Goal: Check status: Check status

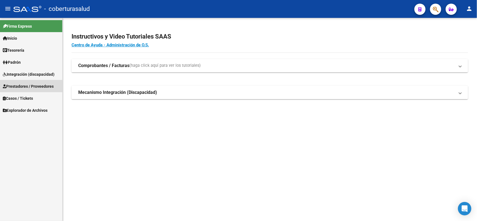
click at [21, 85] on span "Prestadores / Proveedores" at bounding box center [28, 86] width 51 height 6
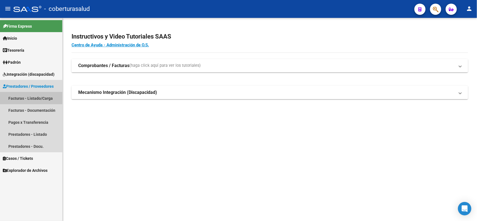
click at [20, 95] on link "Facturas - Listado/Carga" at bounding box center [31, 98] width 62 height 12
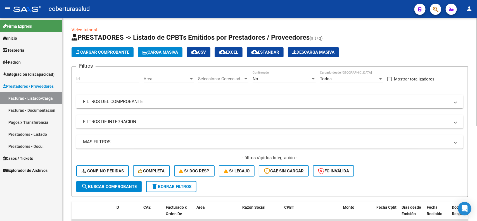
click at [157, 99] on mat-panel-title "FILTROS DEL COMPROBANTE" at bounding box center [266, 102] width 367 height 6
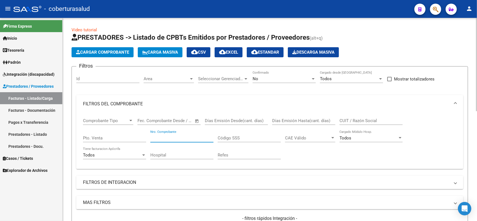
click at [166, 135] on input "Nro. Comprobante" at bounding box center [181, 137] width 63 height 5
type input "500"
click at [267, 72] on div "No Confirmado" at bounding box center [283, 77] width 63 height 12
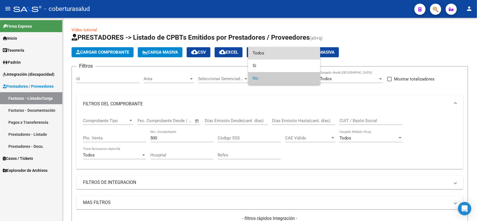
click at [266, 52] on span "Todos" at bounding box center [283, 53] width 63 height 13
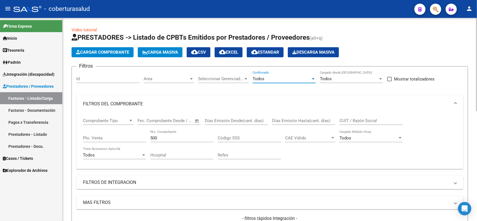
scroll to position [35, 0]
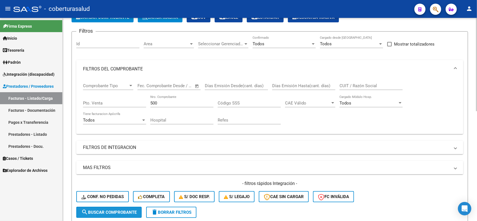
click at [107, 207] on button "search Buscar Comprobante" at bounding box center [108, 212] width 65 height 11
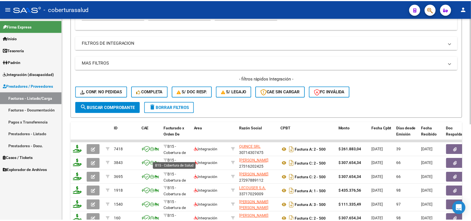
scroll to position [7, 0]
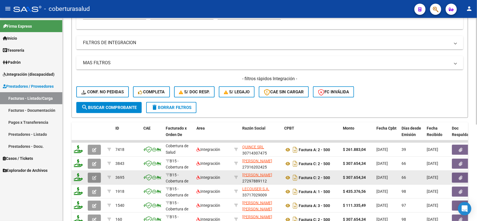
click at [92, 176] on icon "button" at bounding box center [94, 178] width 4 height 4
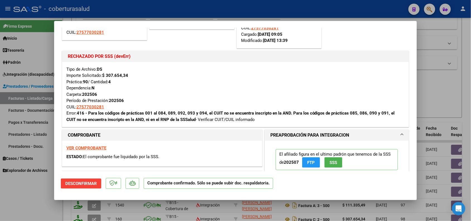
scroll to position [35, 0]
